Goal: Transaction & Acquisition: Purchase product/service

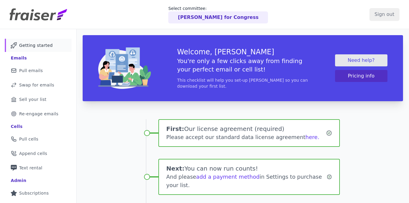
scroll to position [1, 0]
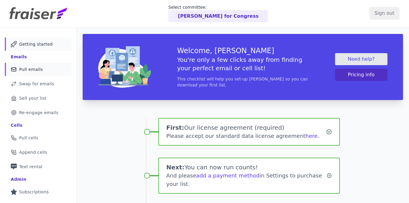
click at [40, 68] on span "Pull emails" at bounding box center [31, 69] width 24 height 6
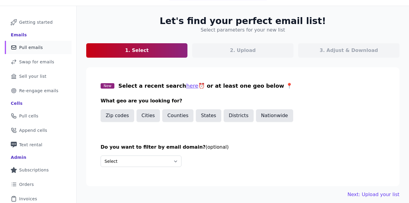
scroll to position [26, 0]
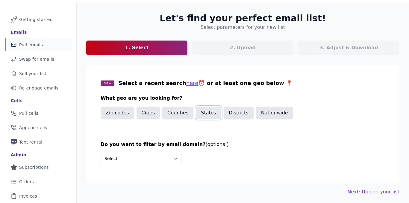
click at [205, 110] on button "States" at bounding box center [208, 112] width 25 height 13
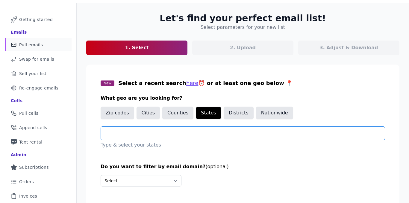
click at [200, 134] on input "text" at bounding box center [245, 132] width 279 height 7
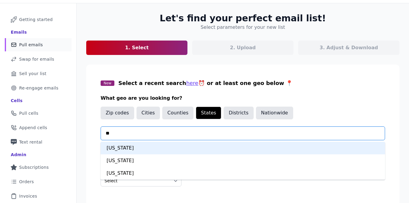
type input "***"
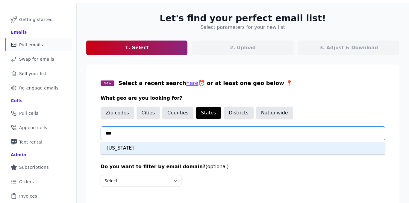
click at [192, 151] on div "Tennessee" at bounding box center [243, 147] width 285 height 13
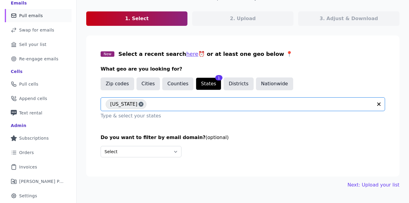
scroll to position [69, 0]
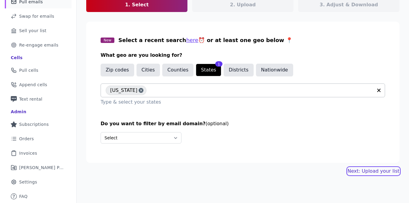
click at [364, 170] on link "Next: Upload your list" at bounding box center [374, 170] width 52 height 7
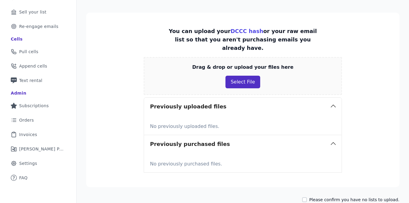
scroll to position [87, 0]
click at [247, 75] on button "Select File" at bounding box center [243, 81] width 34 height 13
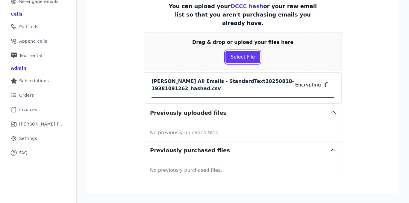
scroll to position [130, 0]
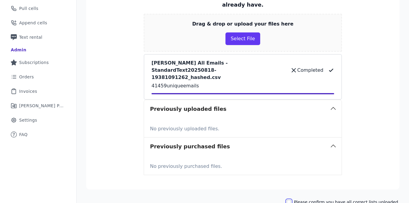
click at [292, 199] on input "Please confirm you have all correct lists uploaded." at bounding box center [289, 201] width 5 height 5
checkbox input "true"
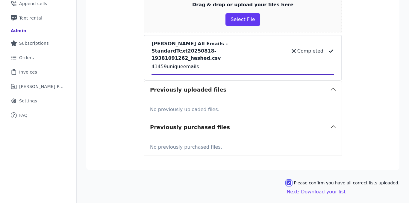
scroll to position [153, 0]
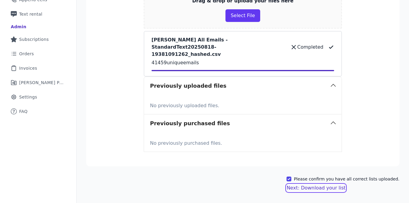
click at [304, 184] on button "Next: Download your list" at bounding box center [316, 187] width 59 height 7
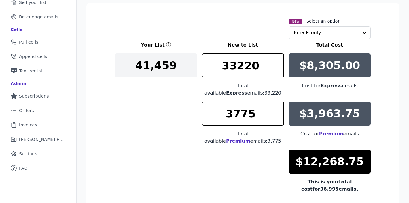
scroll to position [82, 0]
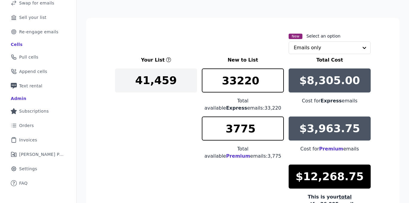
click at [308, 124] on p "$3,963.75" at bounding box center [330, 128] width 61 height 12
drag, startPoint x: 271, startPoint y: 136, endPoint x: 228, endPoint y: 105, distance: 53.1
click at [228, 105] on div "Your List New to List Total Cost 41,459 33220 Total available Express emails: 3…" at bounding box center [243, 131] width 256 height 151
click at [249, 153] on span "Premium" at bounding box center [238, 156] width 24 height 6
click at [248, 153] on span "Premium" at bounding box center [238, 156] width 24 height 6
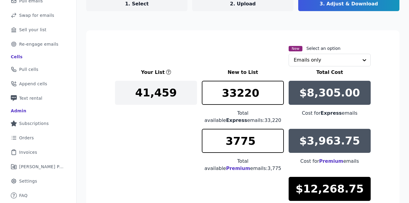
scroll to position [58, 0]
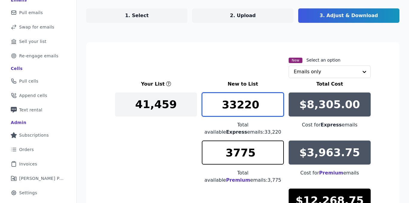
drag, startPoint x: 261, startPoint y: 109, endPoint x: 241, endPoint y: 79, distance: 36.8
click at [241, 79] on section "New Select an option Emails only Your List New to List Total Cost 41,459 33220 …" at bounding box center [242, 167] width 313 height 250
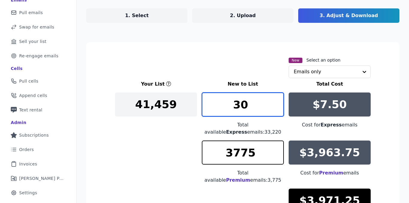
type input "3"
type input "1"
type input "3200"
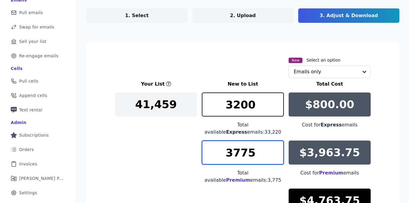
drag, startPoint x: 260, startPoint y: 154, endPoint x: 207, endPoint y: 146, distance: 53.9
click at [207, 146] on input "3775" at bounding box center [243, 152] width 82 height 24
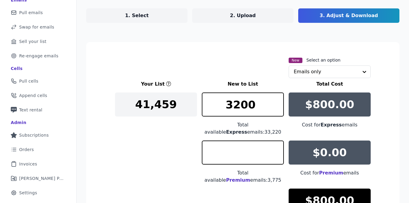
type input "0"
click at [166, 145] on div "Your List New to List Total Cost 41,459 3200 Total available Express emails: 33…" at bounding box center [243, 155] width 256 height 151
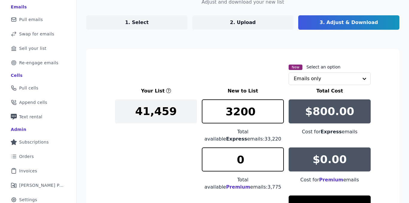
scroll to position [50, 0]
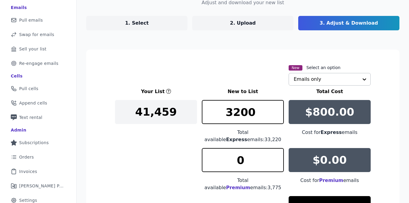
click at [312, 82] on input "text" at bounding box center [326, 79] width 65 height 12
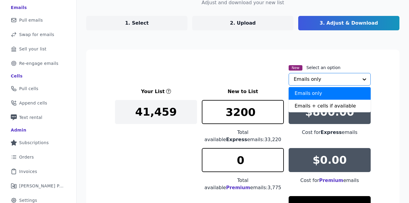
click at [245, 77] on div "New Select an option Emails only Emails + cells if available Option Emails only…" at bounding box center [243, 75] width 256 height 22
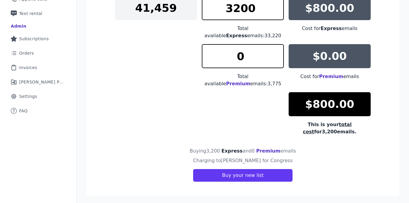
scroll to position [156, 0]
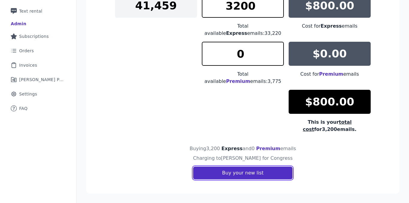
click at [224, 172] on button "Buy your new list" at bounding box center [242, 172] width 99 height 13
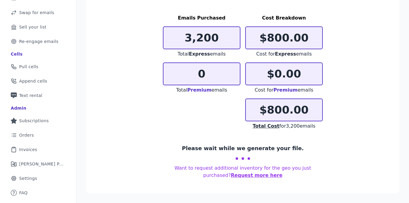
scroll to position [69, 0]
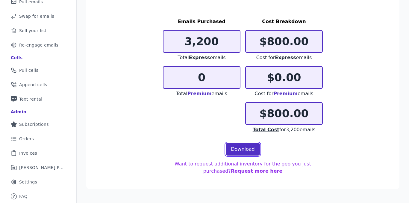
click at [245, 146] on link "Download" at bounding box center [243, 149] width 34 height 13
click at [194, 120] on div "Emails Purchased 3,200 Total Express emails 0 Total Premium emails Cost Breakdo…" at bounding box center [243, 75] width 160 height 115
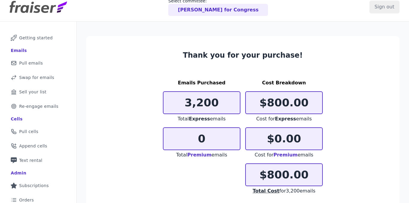
scroll to position [0, 0]
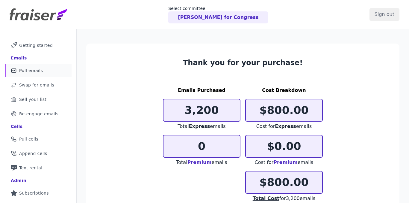
click at [41, 73] on span "Pull emails" at bounding box center [31, 70] width 24 height 6
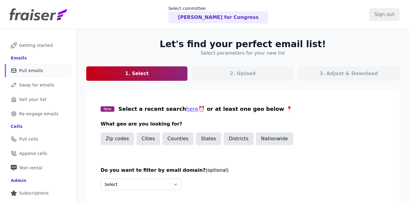
scroll to position [30, 0]
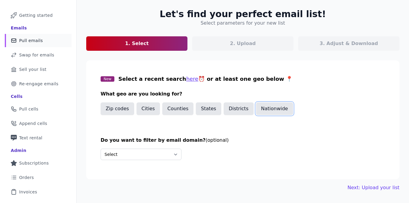
click at [276, 104] on button "Nationwide" at bounding box center [274, 108] width 37 height 13
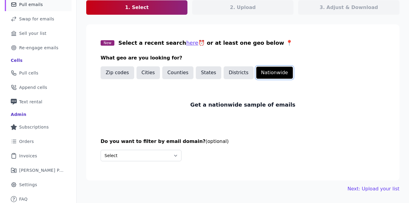
scroll to position [69, 0]
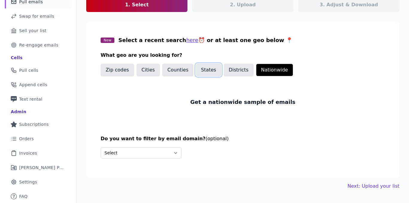
click at [199, 68] on button "States" at bounding box center [208, 70] width 25 height 13
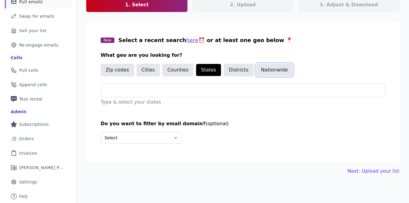
click at [264, 69] on button "Nationwide" at bounding box center [274, 70] width 37 height 13
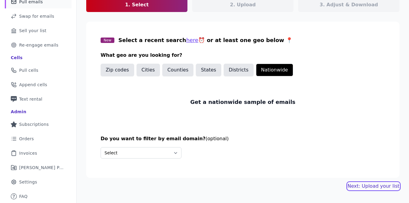
click at [360, 187] on link "Next: Upload your list" at bounding box center [374, 185] width 52 height 7
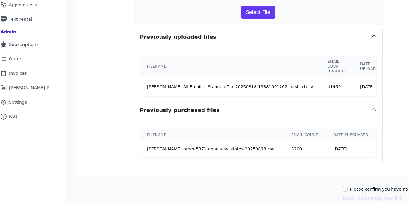
scroll to position [148, 48]
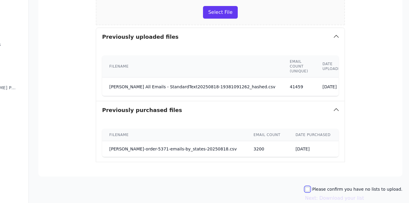
click at [310, 188] on input "Please confirm you have no lists to upload." at bounding box center [307, 188] width 5 height 5
checkbox input "true"
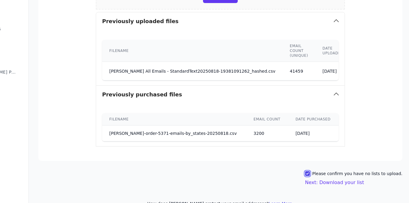
scroll to position [168, 48]
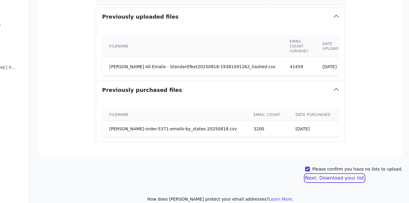
click at [316, 177] on button "Next: Download your list" at bounding box center [334, 177] width 59 height 7
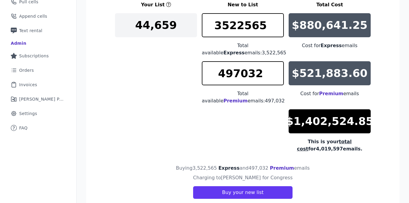
scroll to position [111, 0]
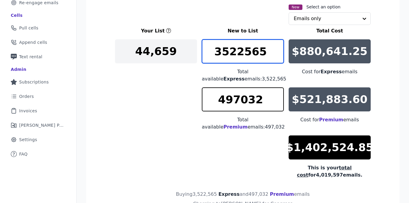
drag, startPoint x: 268, startPoint y: 55, endPoint x: 217, endPoint y: 54, distance: 51.0
click at [217, 54] on input "3522565" at bounding box center [243, 51] width 82 height 24
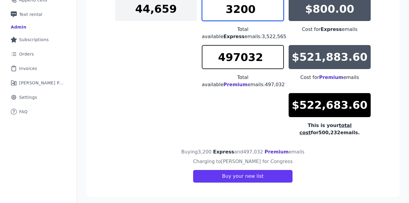
scroll to position [154, 0]
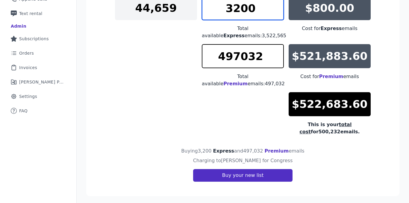
type input "3200"
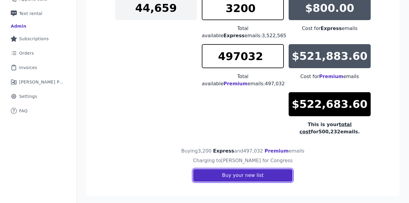
click at [224, 171] on button "Buy your new list" at bounding box center [242, 175] width 99 height 13
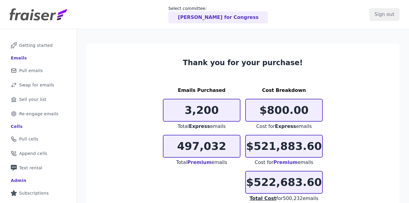
scroll to position [73, 0]
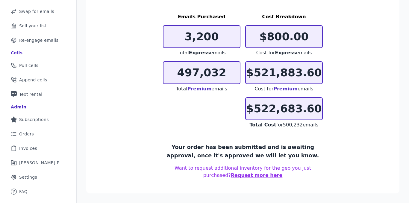
click at [191, 132] on section "Thank you for your purchase! Emails Purchased 3,200 Total Express emails 497,03…" at bounding box center [242, 81] width 313 height 223
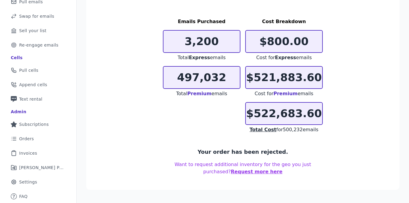
scroll to position [0, 0]
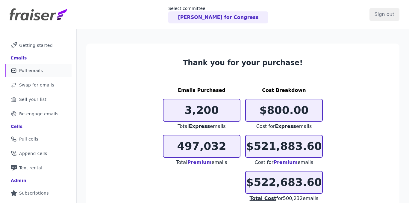
click at [36, 74] on link "Mail Icon Outline of a mail envelope Pull emails" at bounding box center [38, 70] width 67 height 13
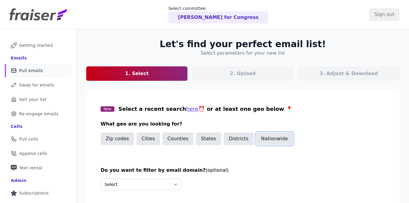
click at [265, 136] on button "Nationwide" at bounding box center [274, 138] width 37 height 13
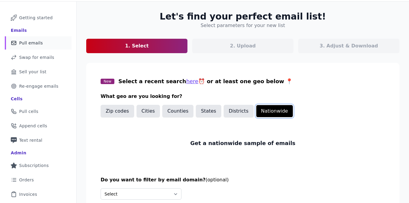
scroll to position [69, 0]
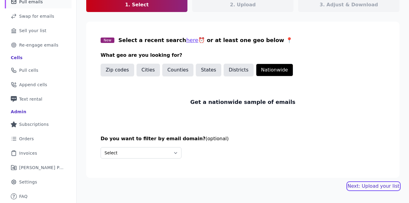
click at [362, 185] on link "Next: Upload your list" at bounding box center [374, 185] width 52 height 7
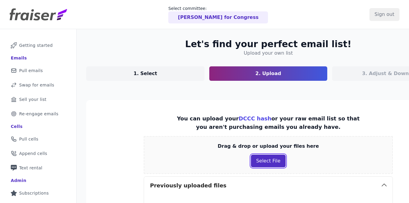
click at [267, 163] on button "Select File" at bounding box center [268, 160] width 34 height 13
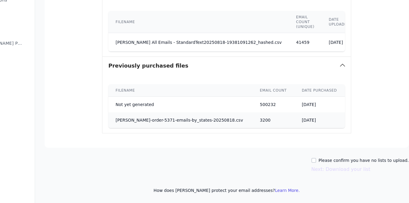
scroll to position [193, 48]
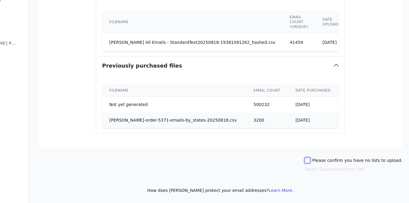
click at [310, 160] on input "Please confirm you have no lists to upload." at bounding box center [307, 160] width 5 height 5
checkbox input "true"
click at [314, 171] on button "Next: Download your list" at bounding box center [334, 168] width 59 height 7
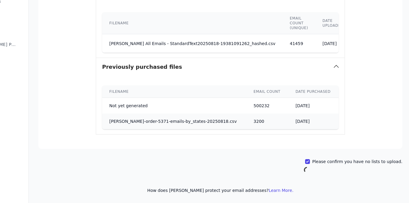
scroll to position [191, 48]
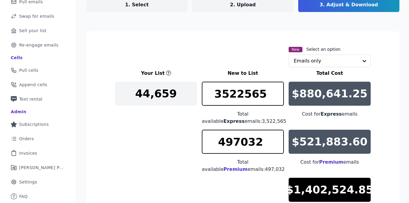
scroll to position [157, 0]
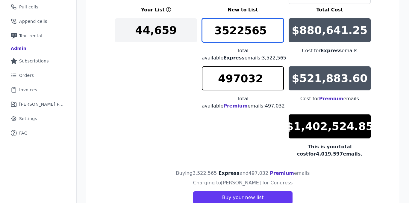
drag, startPoint x: 265, startPoint y: 5, endPoint x: 207, endPoint y: 5, distance: 57.5
click at [207, 5] on section "New Select an option Emails only Your List New to List Total Cost 44,[PHONE_NUM…" at bounding box center [242, 93] width 313 height 250
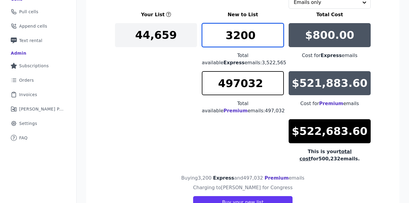
type input "3200"
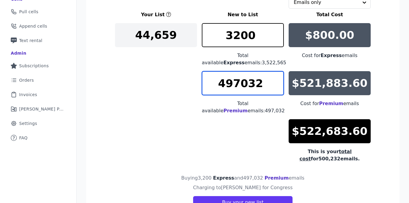
drag, startPoint x: 264, startPoint y: 80, endPoint x: 195, endPoint y: 77, distance: 69.3
click at [194, 79] on div "Your List New to List Total Cost 44,659 3200 Total available Express emails: 3,…" at bounding box center [243, 86] width 256 height 151
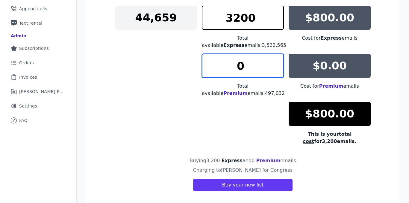
scroll to position [146, 0]
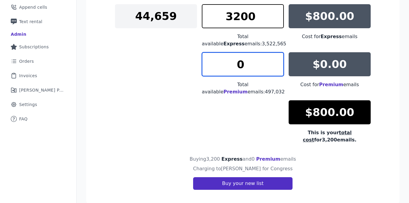
type input "0"
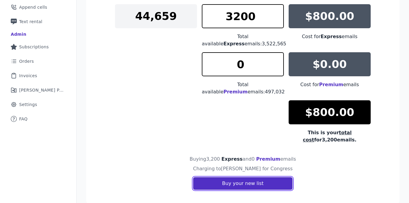
click at [250, 189] on button "Buy your new list" at bounding box center [242, 183] width 99 height 13
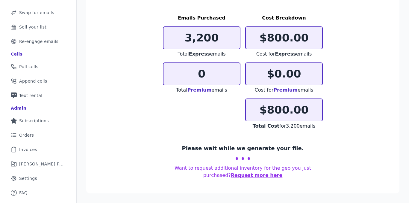
scroll to position [69, 0]
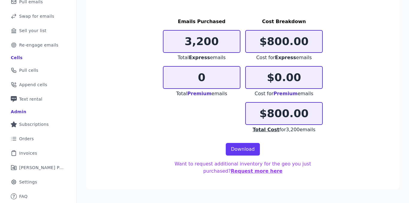
click at [220, 125] on div "Emails Purchased 3,200 Total Express emails 0 Total Premium emails Cost Breakdo…" at bounding box center [243, 75] width 160 height 115
click at [243, 148] on link "Download" at bounding box center [243, 149] width 34 height 13
click at [187, 129] on div "Emails Purchased 3,200 Total Express emails 0 Total Premium emails Cost Breakdo…" at bounding box center [243, 75] width 160 height 115
